Goal: Communication & Community: Answer question/provide support

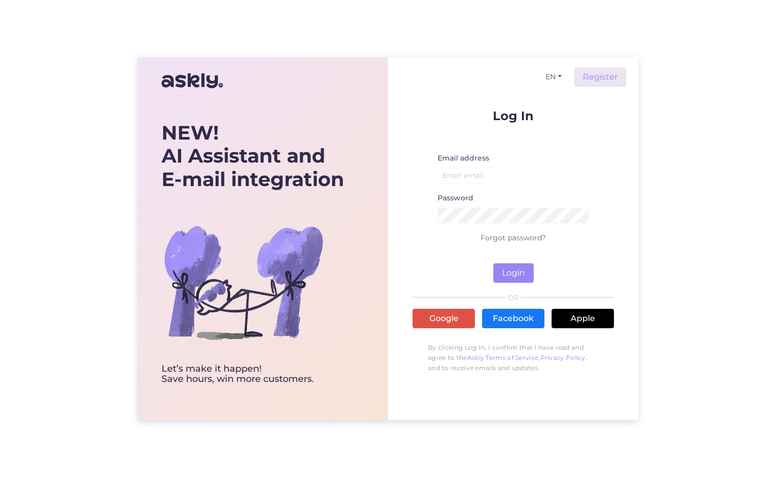
drag, startPoint x: 502, startPoint y: 167, endPoint x: 509, endPoint y: 178, distance: 13.3
click at [505, 170] on div "Email address" at bounding box center [513, 172] width 151 height 40
click at [509, 178] on input "email" at bounding box center [513, 176] width 151 height 16
type input "[PERSON_NAME][EMAIL_ADDRESS][DOMAIN_NAME]"
click at [494, 263] on button "Login" at bounding box center [514, 272] width 40 height 19
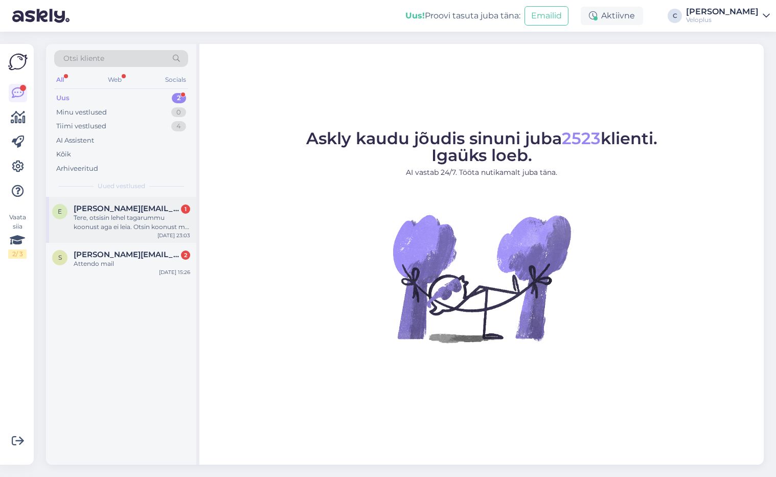
click at [175, 219] on div "Tere, otsisin lehel tagarummu koonust aga ei leia. Otsin koonust mis läheb rumm…" at bounding box center [132, 222] width 117 height 18
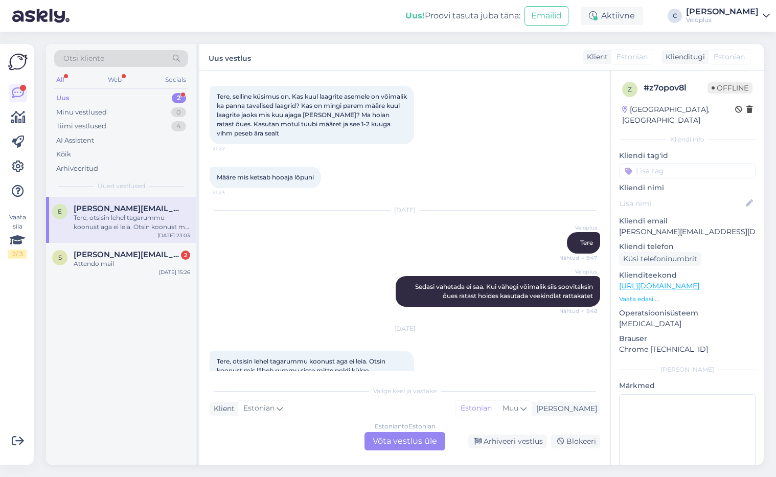
scroll to position [71, 0]
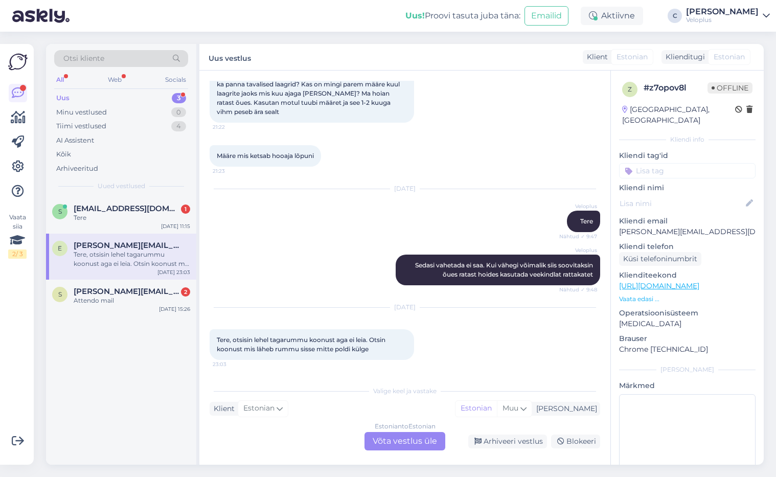
click at [408, 437] on div "Estonian to Estonian Võta vestlus üle" at bounding box center [405, 441] width 81 height 18
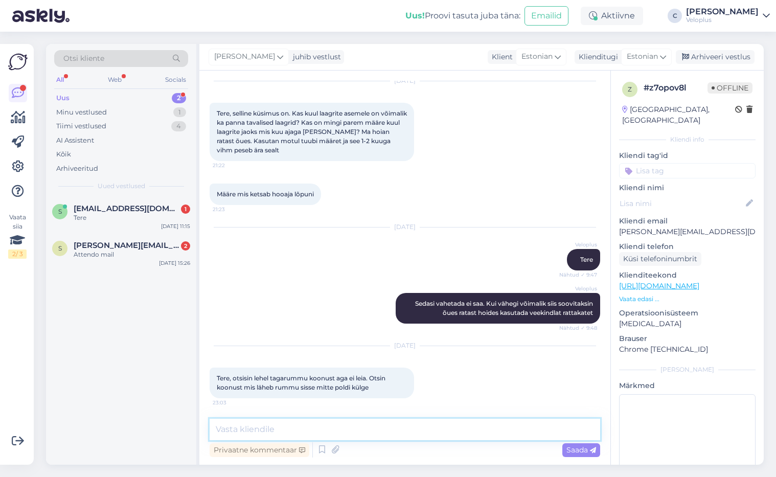
click at [386, 433] on textarea at bounding box center [405, 429] width 391 height 21
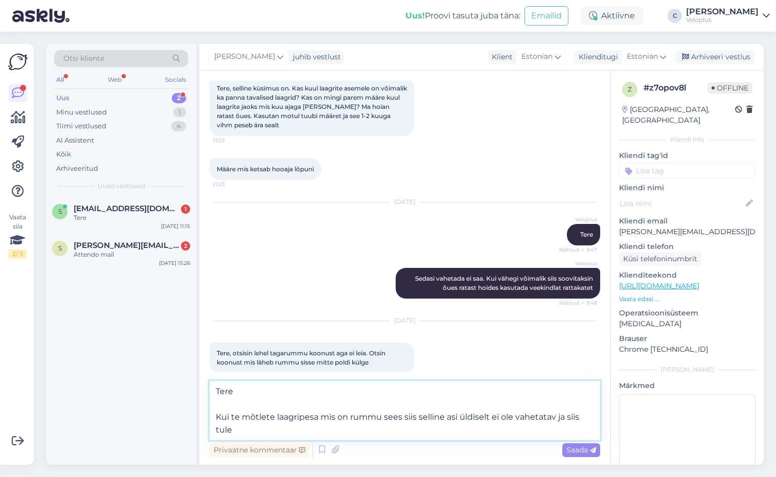
scroll to position [70, 0]
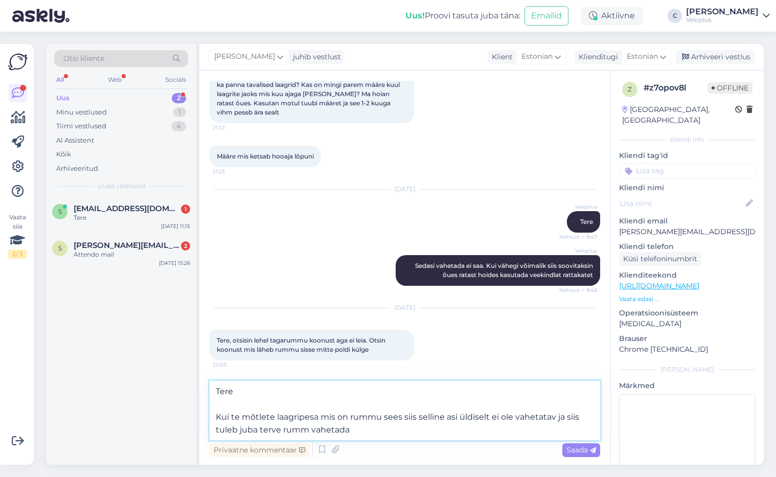
type textarea "Tere Kui te mõtlete laagripesa mis on rummu sees siis selline asi üldiselt ei o…"
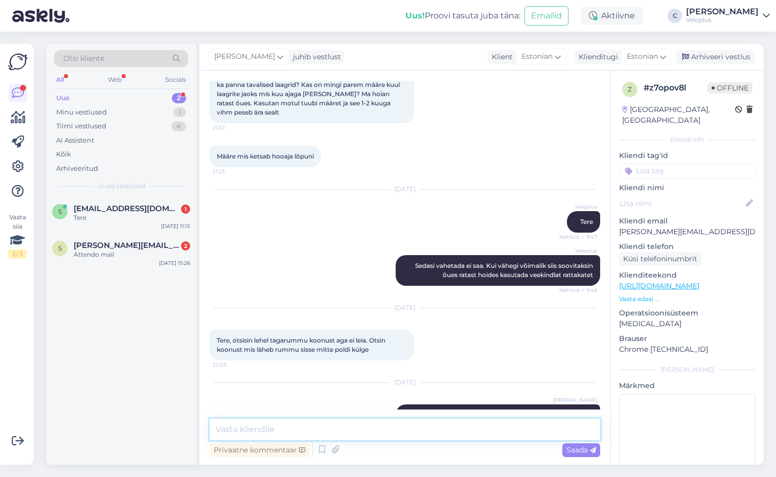
scroll to position [135, 0]
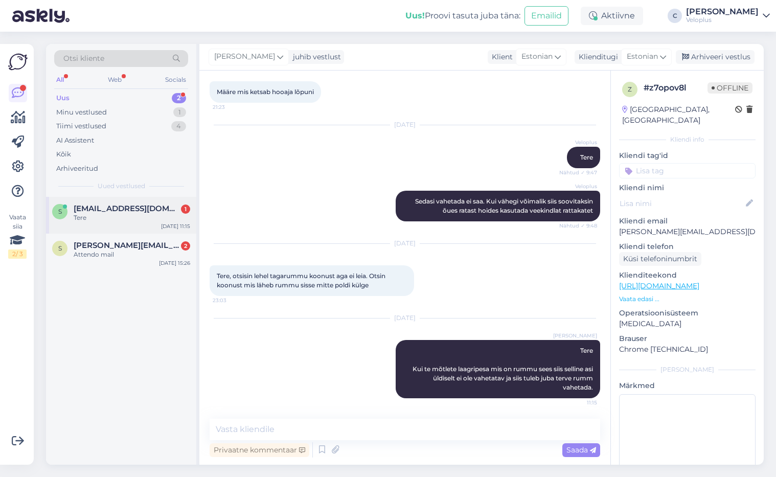
click at [139, 221] on div "Tere" at bounding box center [132, 217] width 117 height 9
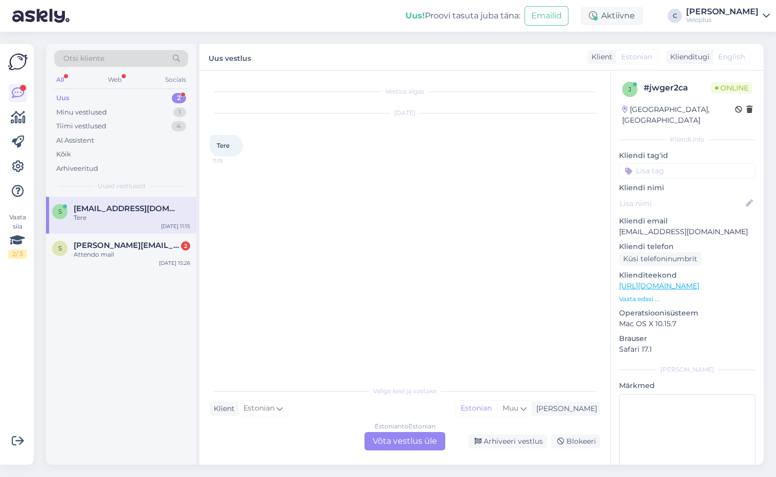
click at [406, 442] on div "Estonian to Estonian Võta vestlus üle" at bounding box center [405, 441] width 81 height 18
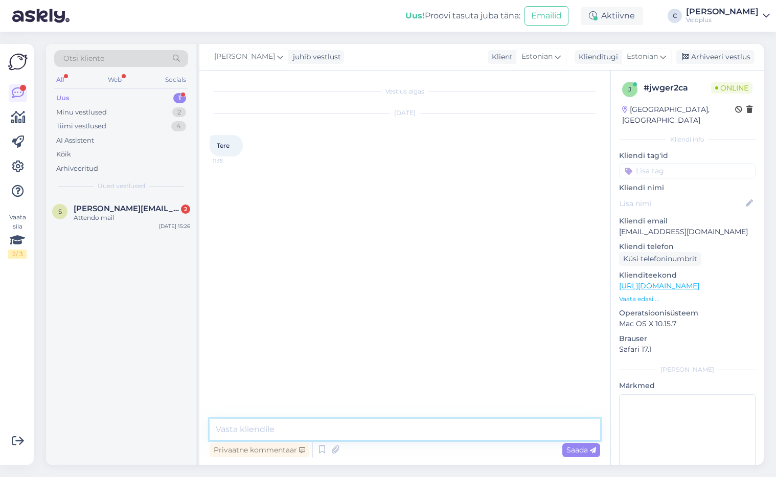
click at [341, 431] on textarea at bounding box center [405, 429] width 391 height 21
type textarea "Tere"
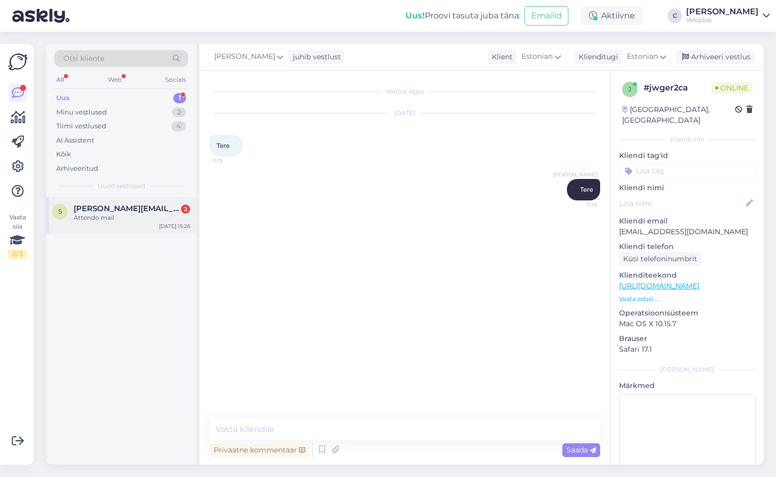
click at [109, 201] on div "S [PERSON_NAME][EMAIL_ADDRESS][PERSON_NAME][PERSON_NAME][DOMAIN_NAME] 2 Attendo…" at bounding box center [121, 215] width 150 height 37
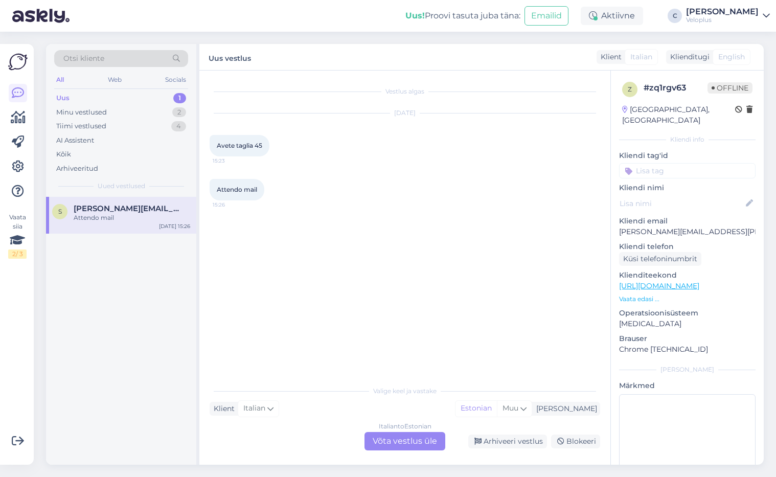
click at [417, 438] on div "Italian to Estonian Võta vestlus üle" at bounding box center [405, 441] width 81 height 18
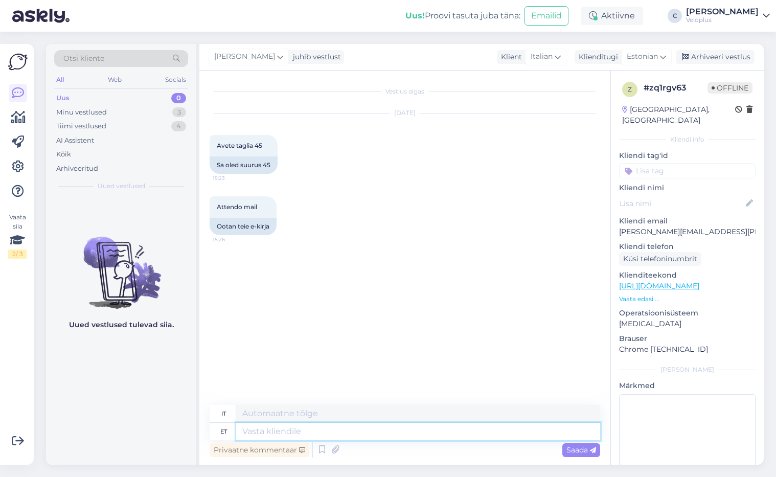
click at [376, 428] on textarea at bounding box center [418, 431] width 364 height 17
type textarea "Tere"
type textarea "Ciao"
type textarea "Tere."
type textarea "Ciao."
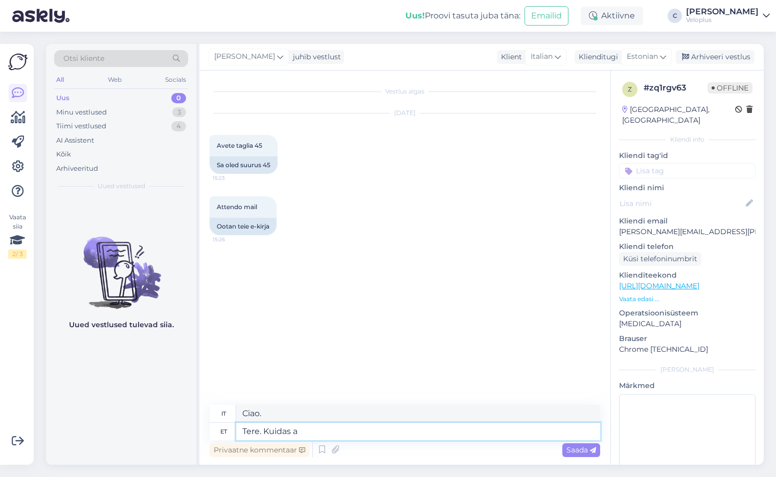
type textarea "Tere. [PERSON_NAME] as"
type textarea "Ciao, come stai?"
type textarea "Tere. Kuidas asame ai"
type textarea "Ciao. Come stiamo?"
type textarea "Tere. Kuidas s"
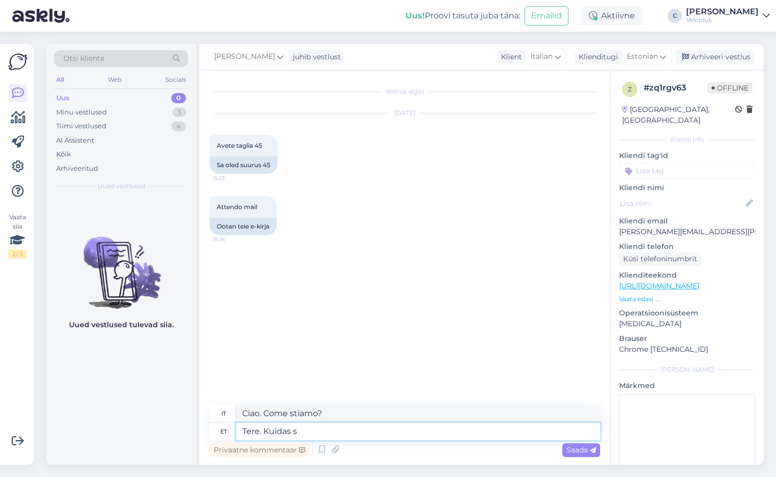
type textarea "Ciao, come stai?"
type textarea "Tere. Kuidas [PERSON_NAME]"
type textarea "Ciao. Come possiamo"
type textarea "Tere. Kuidas saame aidata?"
type textarea "Salve. Come possiamo aiutarti?"
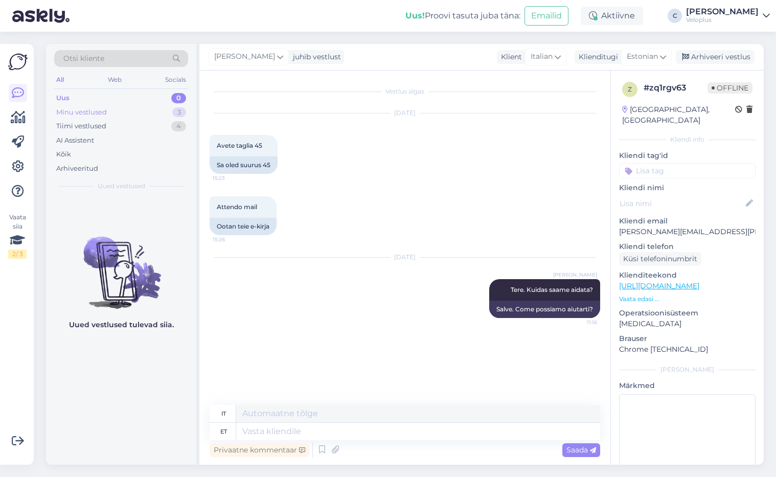
click at [121, 117] on div "Minu vestlused 3" at bounding box center [121, 112] width 134 height 14
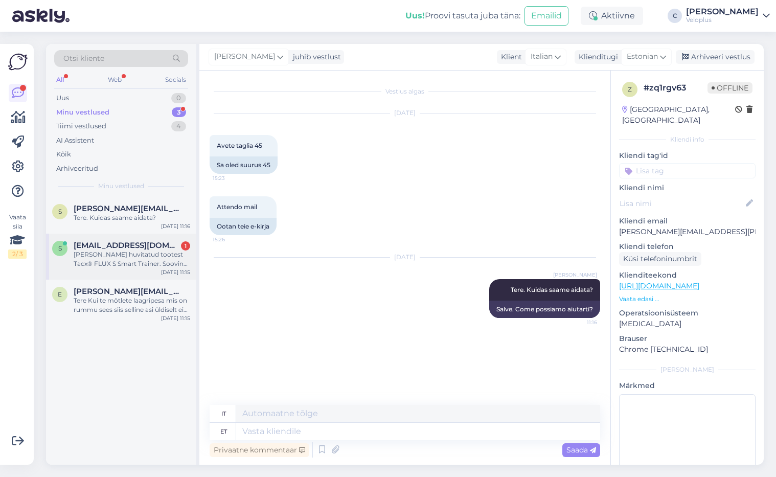
click at [135, 251] on div "[PERSON_NAME] huvitatud tootest Tacx® FLUX S Smart Trainer. Soovin osta seda et…" at bounding box center [132, 259] width 117 height 18
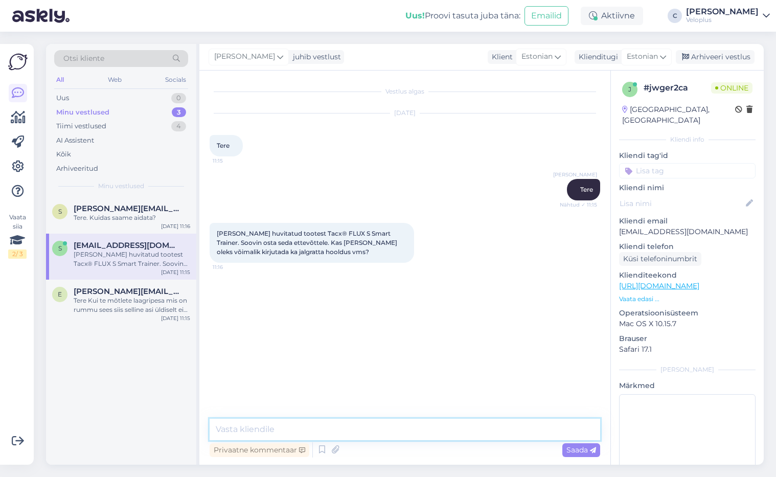
click at [461, 432] on textarea at bounding box center [405, 429] width 391 height 21
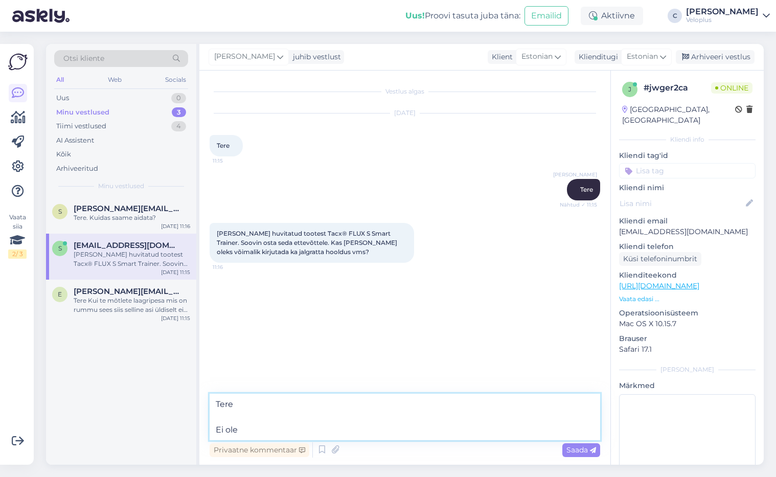
type textarea "Tere Ei ole."
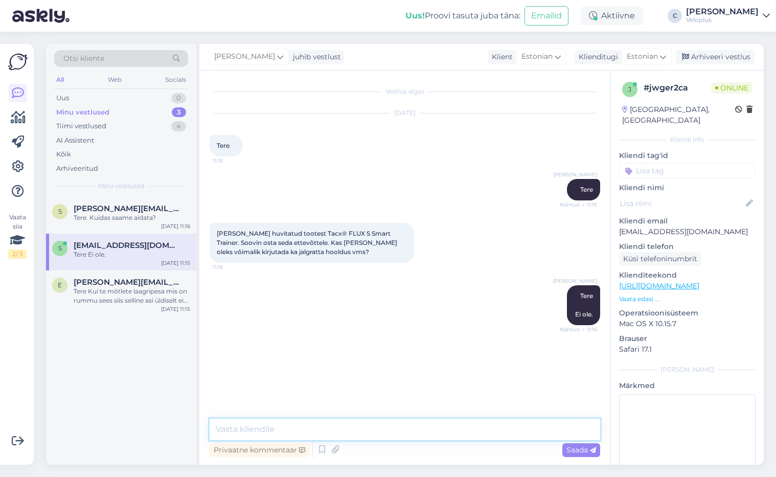
click at [461, 432] on textarea at bounding box center [405, 429] width 391 height 21
type textarea "Arvele läheb ikka toote nimetus."
click at [461, 432] on textarea at bounding box center [405, 429] width 391 height 21
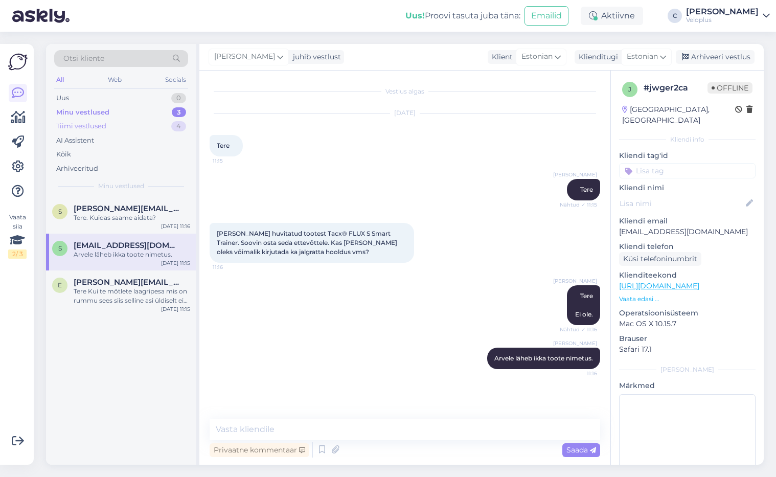
click at [148, 120] on div "Tiimi vestlused 4" at bounding box center [121, 126] width 134 height 14
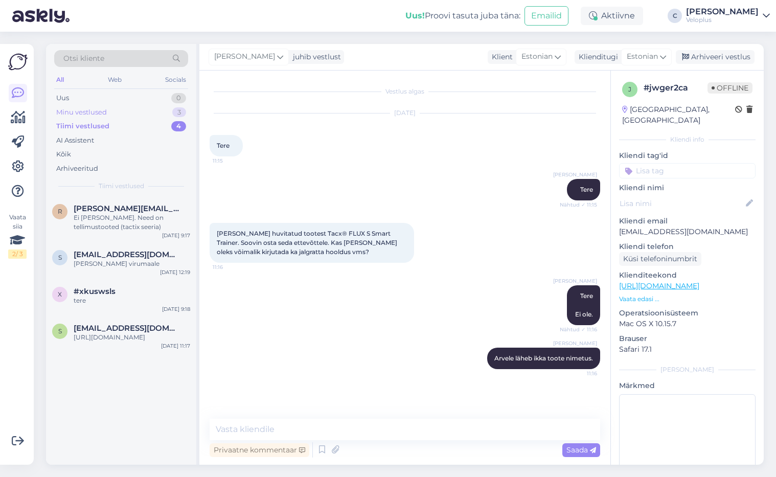
click at [149, 108] on div "Minu vestlused 3" at bounding box center [121, 112] width 134 height 14
